Goal: Check status: Check status

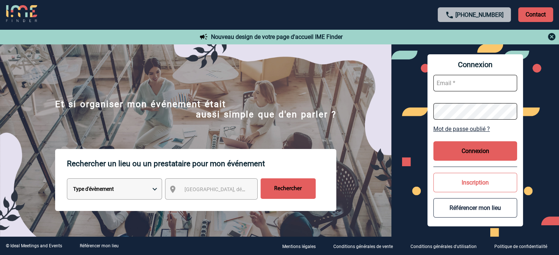
type input "smiladinovic@ime-groupe.com"
click at [374, 151] on button "Connexion" at bounding box center [475, 150] width 84 height 19
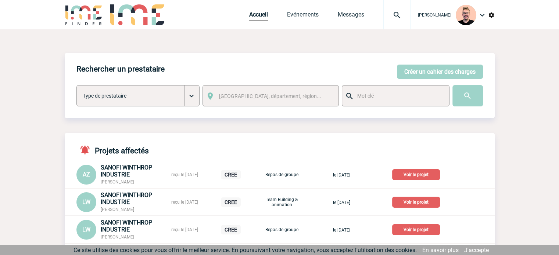
click at [389, 15] on img at bounding box center [396, 15] width 26 height 9
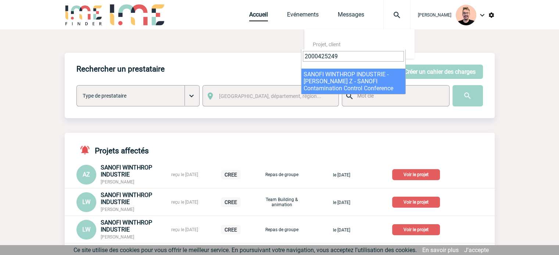
type input "2000425249"
select select "24750"
